Goal: Task Accomplishment & Management: Manage account settings

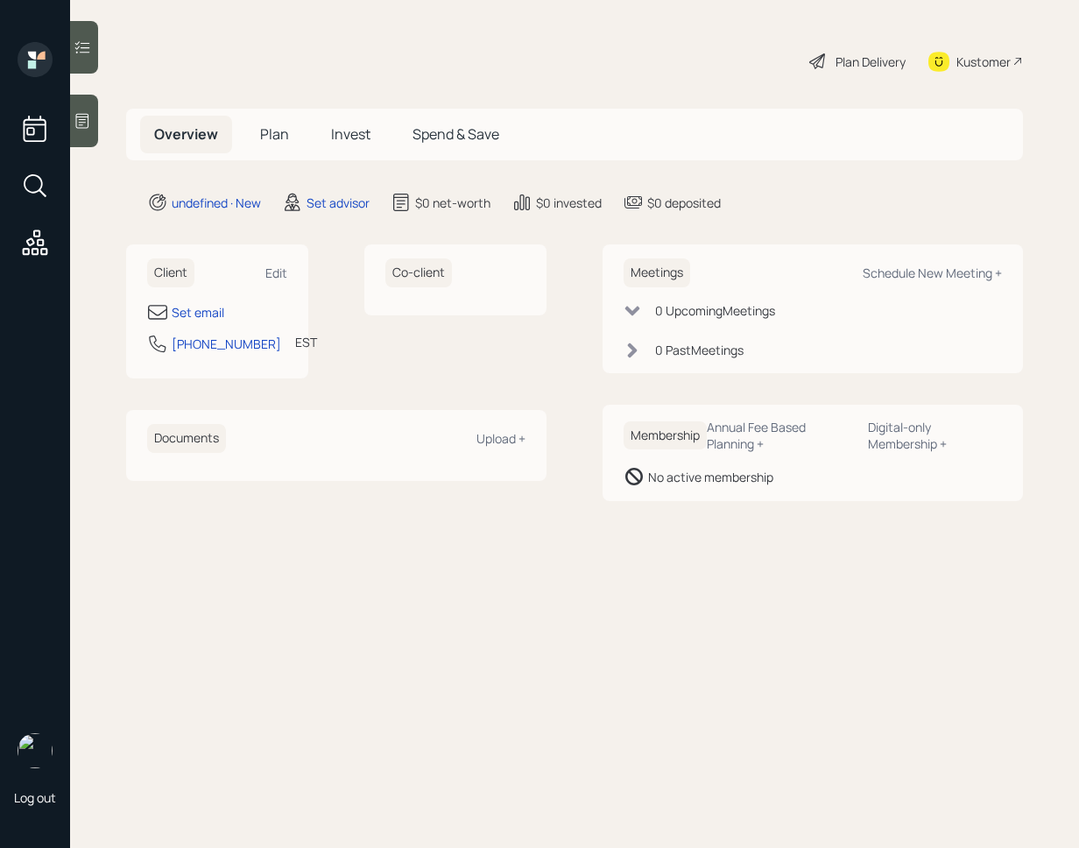
click at [277, 261] on div "Client Edit" at bounding box center [217, 272] width 140 height 29
click at [277, 272] on div "Edit" at bounding box center [276, 273] width 22 height 17
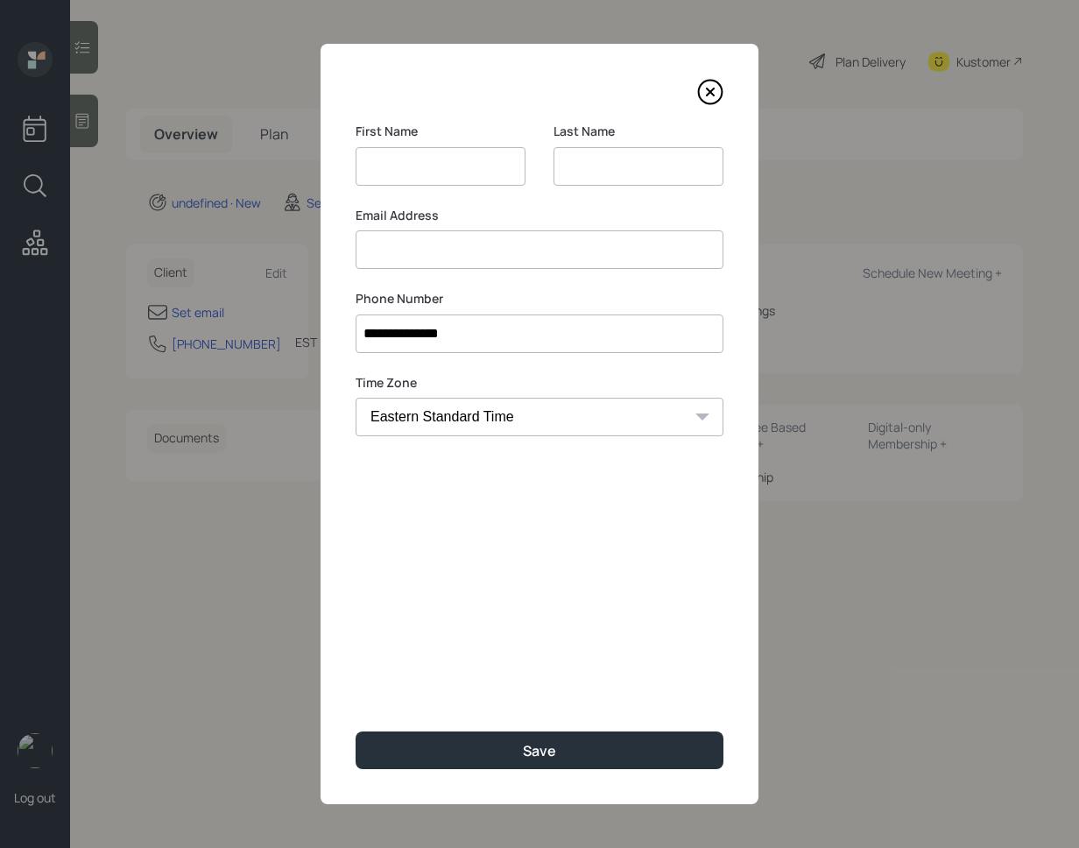
click at [482, 258] on input at bounding box center [540, 249] width 368 height 39
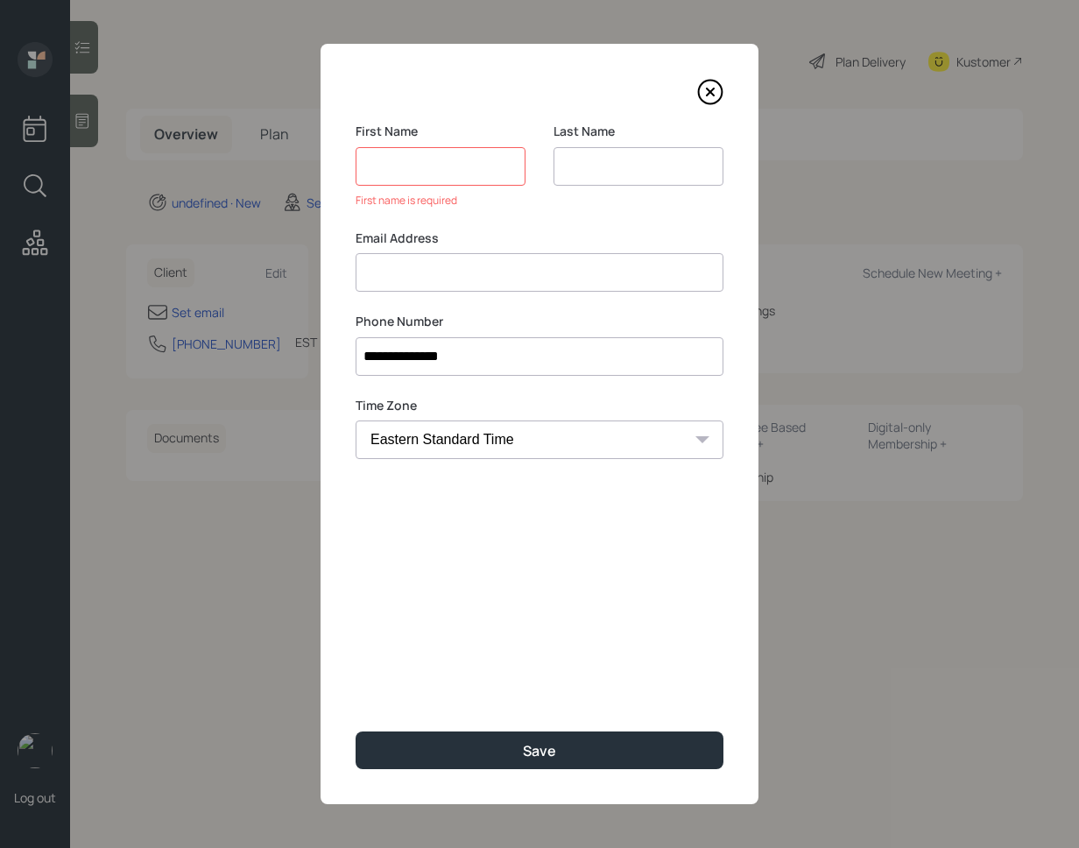
paste input "[PERSON_NAME] [PERSON_NAME][EMAIL_ADDRESS][DOMAIN_NAME]"
drag, startPoint x: 469, startPoint y: 276, endPoint x: 331, endPoint y: 262, distance: 138.2
click at [330, 262] on div "**********" at bounding box center [540, 424] width 438 height 760
type input "[EMAIL_ADDRESS][DOMAIN_NAME]"
click at [392, 171] on input at bounding box center [441, 166] width 170 height 39
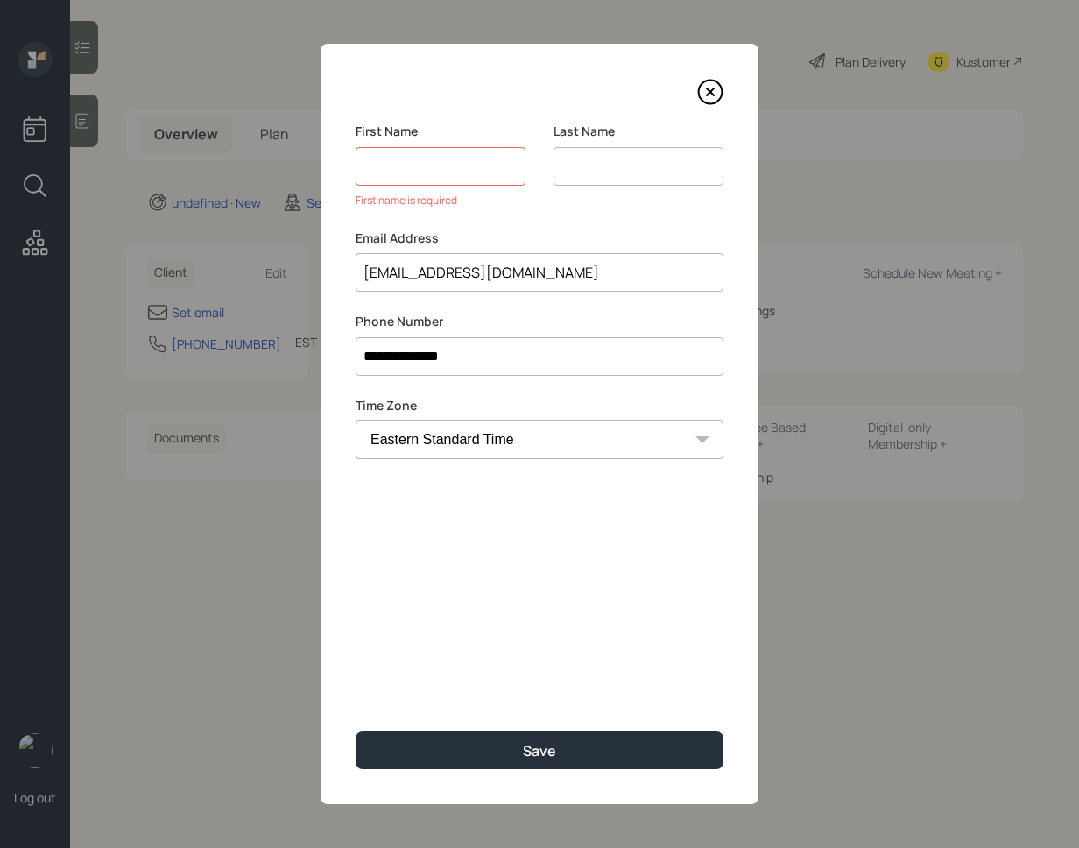
paste input "[PERSON_NAME]"
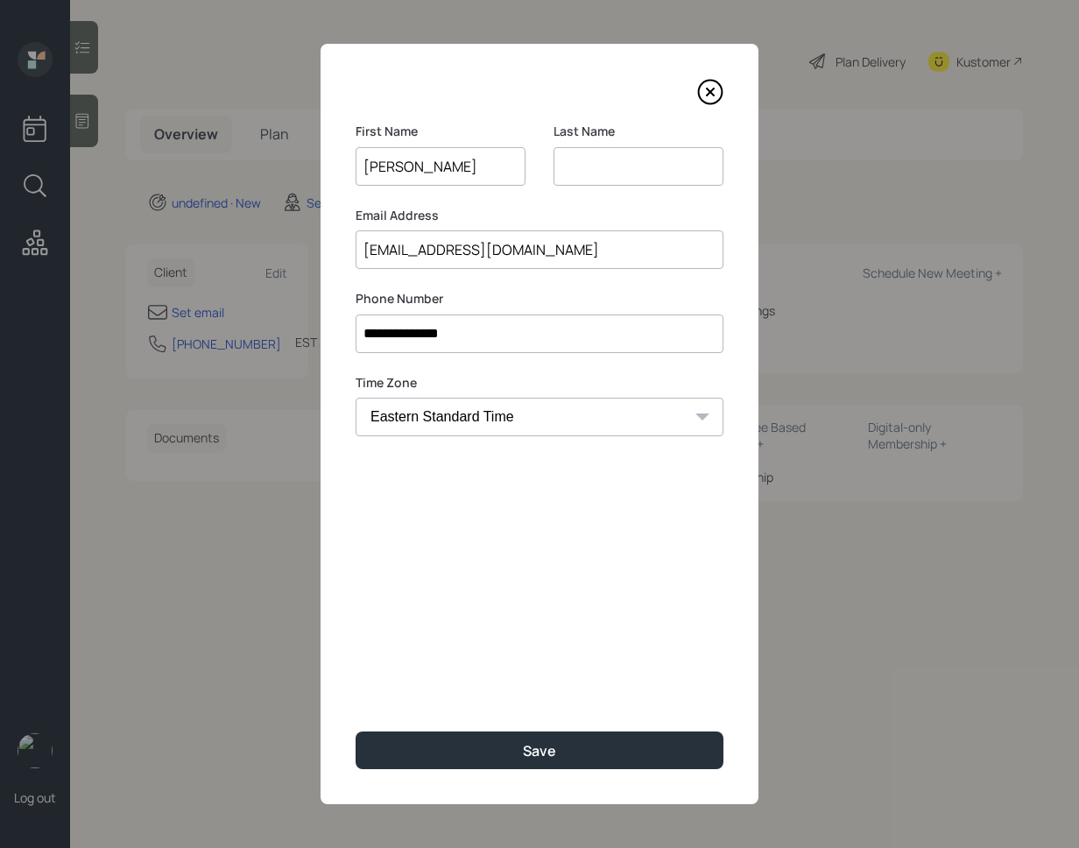
click at [423, 166] on input "[PERSON_NAME]" at bounding box center [441, 166] width 170 height 39
type input "[PERSON_NAME]"
click at [576, 166] on input at bounding box center [639, 166] width 170 height 39
paste input "Boschini"
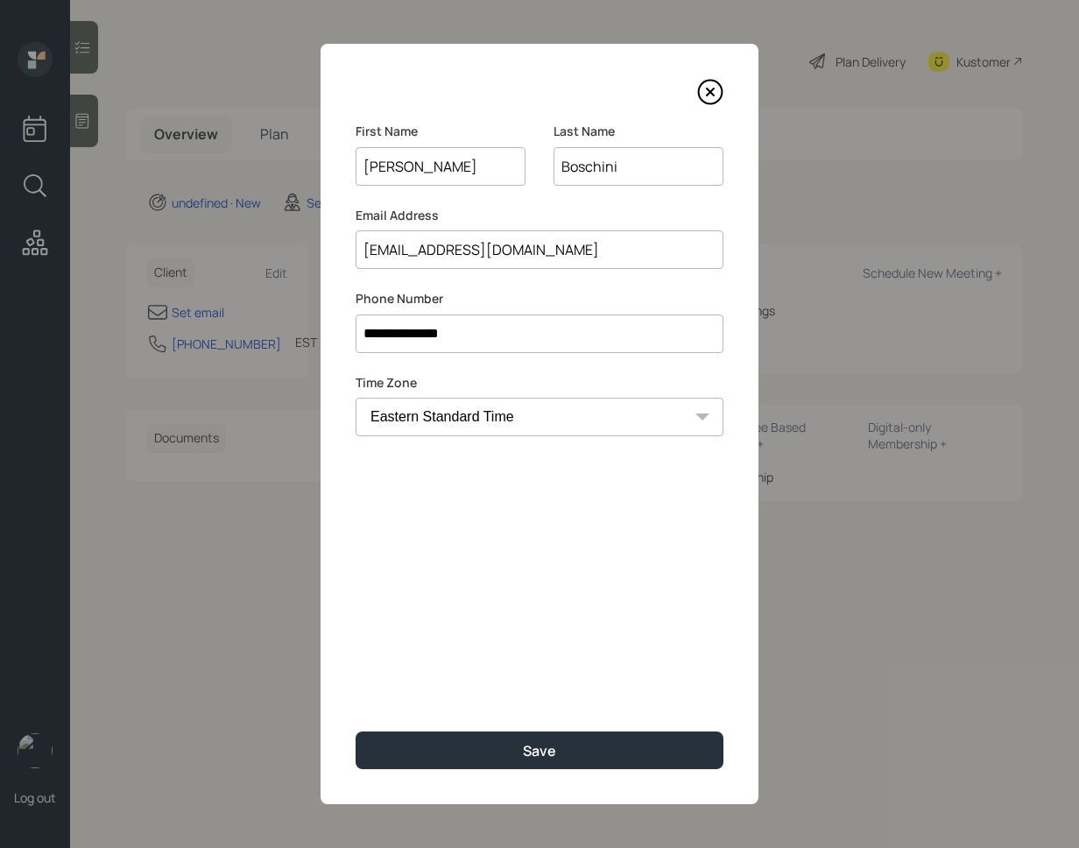
type input "Boschini"
click at [449, 180] on input "[PERSON_NAME]" at bounding box center [441, 166] width 170 height 39
type input "[PERSON_NAME]"
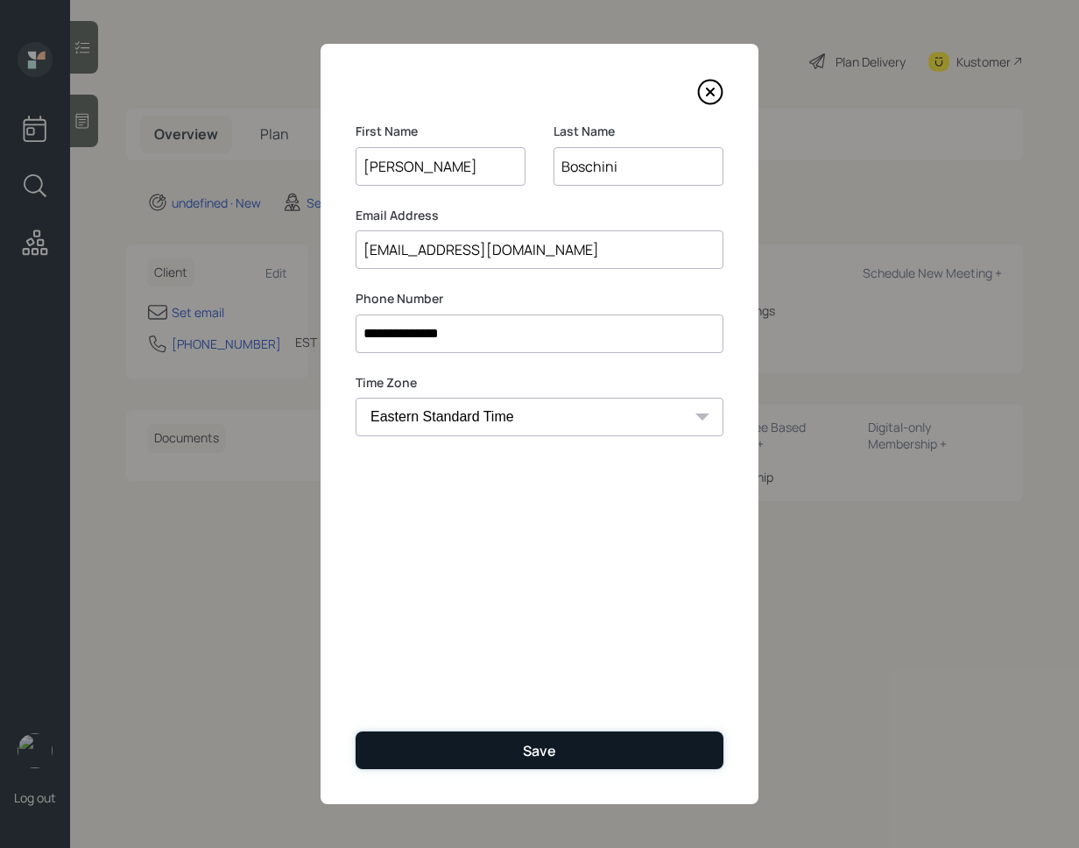
click at [504, 739] on button "Save" at bounding box center [540, 750] width 368 height 38
